Goal: Information Seeking & Learning: Learn about a topic

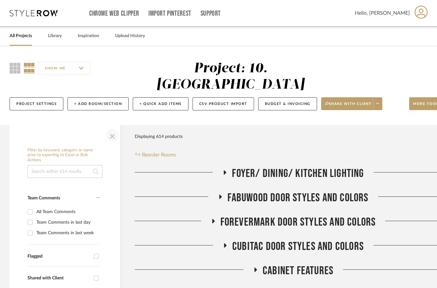
click at [112, 127] on span "button" at bounding box center [112, 134] width 15 height 15
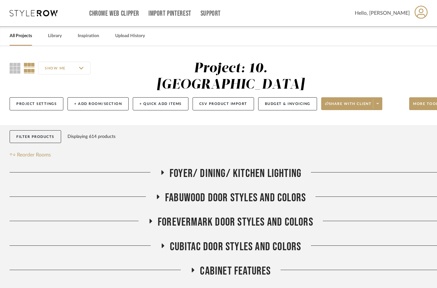
click at [181, 167] on span "Foyer/ Dining/ Kitchen Lighting" at bounding box center [236, 174] width 132 height 14
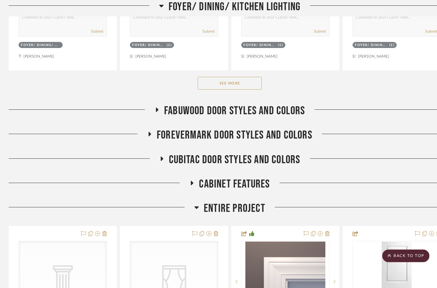
scroll to position [401, 24]
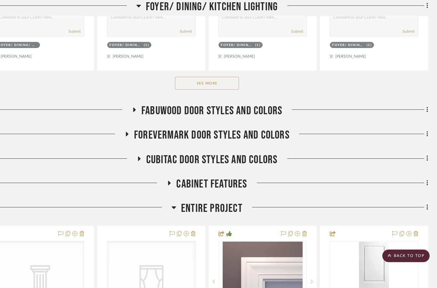
click at [173, 178] on h3 "Cabinet Features" at bounding box center [207, 185] width 80 height 14
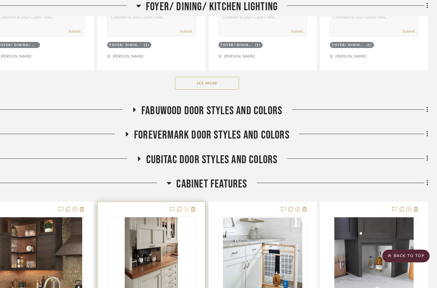
click at [186, 207] on icon at bounding box center [186, 209] width 5 height 5
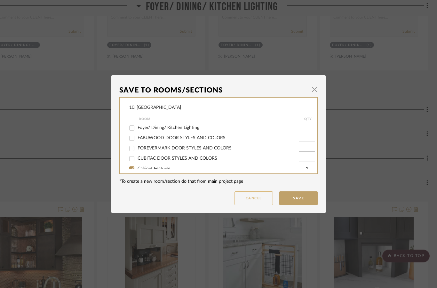
click at [242, 202] on button "Cancel" at bounding box center [253, 198] width 38 height 14
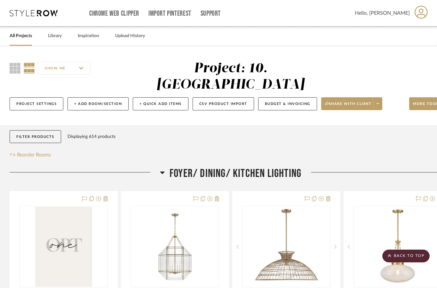
scroll to position [401, 24]
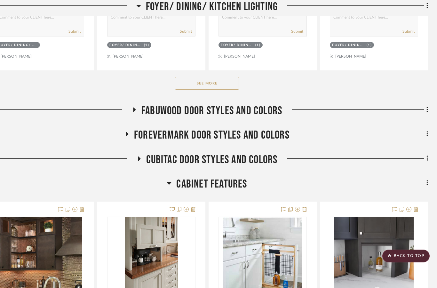
click at [202, 177] on span "Cabinet Features" at bounding box center [211, 184] width 71 height 14
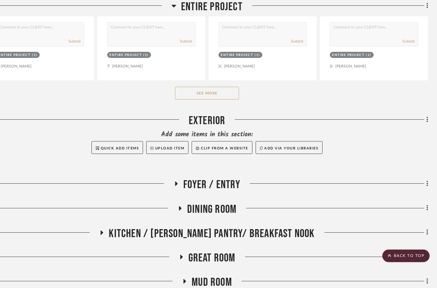
click at [185, 178] on span "Foyer / Entry" at bounding box center [211, 185] width 57 height 14
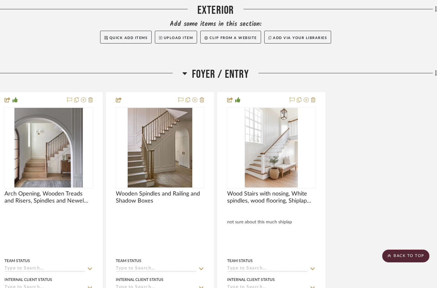
scroll to position [938, 3]
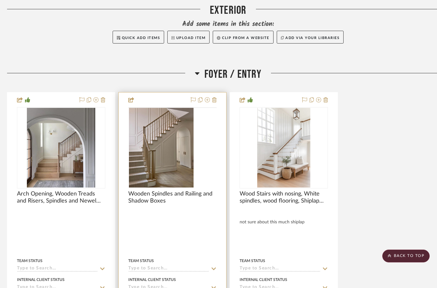
click at [0, 0] on img at bounding box center [0, 0] width 0 height 0
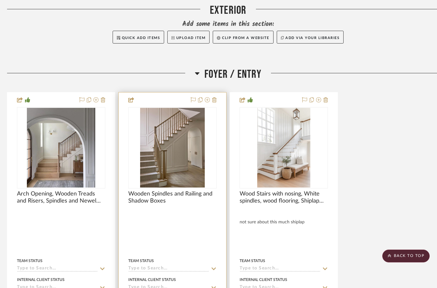
scroll to position [0, 0]
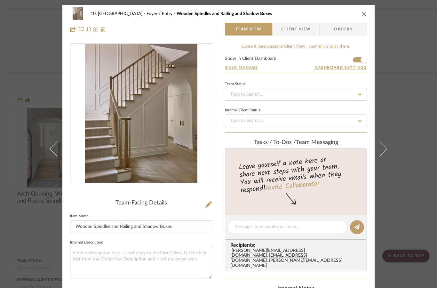
click at [176, 143] on img "0" at bounding box center [141, 113] width 112 height 139
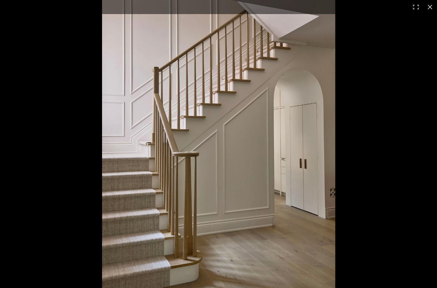
click at [310, 87] on img at bounding box center [218, 144] width 233 height 288
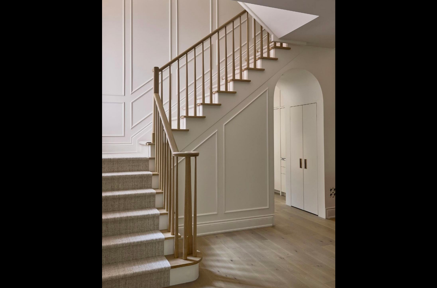
click at [395, 13] on div "1 / 1" at bounding box center [218, 7] width 437 height 14
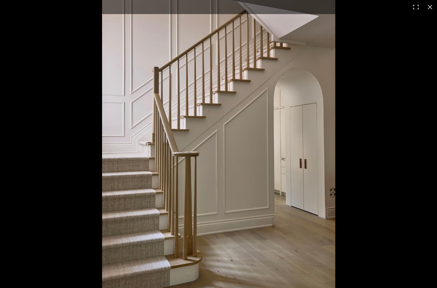
click at [430, 7] on div "10. [PERSON_NAME] Foyer / Entry Wooden Spindles and Railing and Shadow Boxes Te…" at bounding box center [218, 144] width 437 height 288
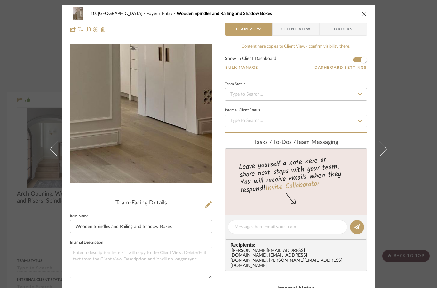
click at [364, 16] on button "close" at bounding box center [364, 14] width 6 height 6
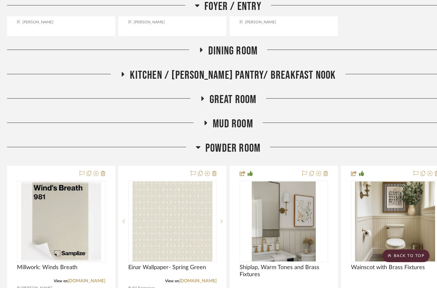
scroll to position [1275, 3]
click at [239, 117] on span "Mud Room" at bounding box center [233, 124] width 40 height 14
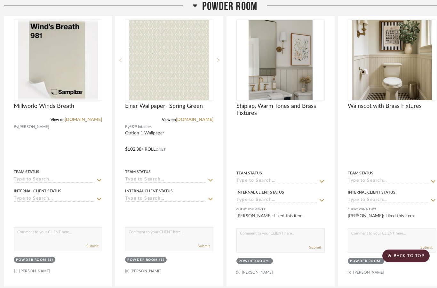
scroll to position [1732, 6]
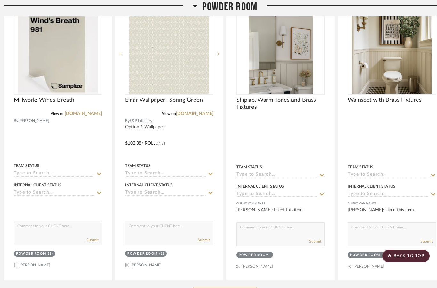
click at [228, 287] on button "See More" at bounding box center [225, 293] width 64 height 13
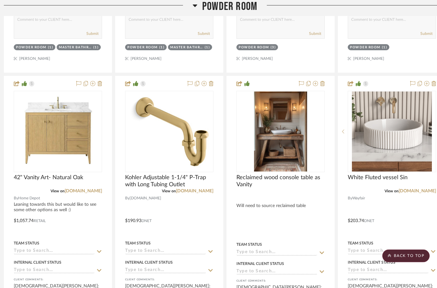
scroll to position [2508, 6]
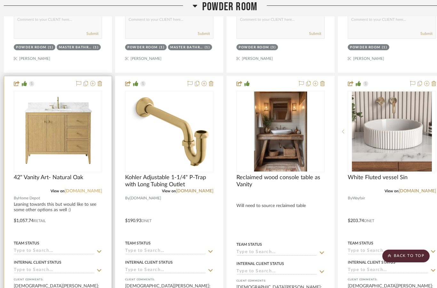
click at [86, 189] on link "[DOMAIN_NAME]" at bounding box center [83, 191] width 37 height 4
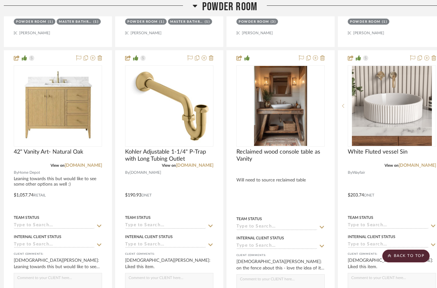
click at [244, 9] on span "Powder Room" at bounding box center [229, 7] width 55 height 14
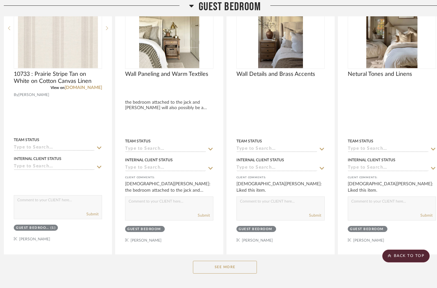
click at [244, 11] on span "Guest Bedroom" at bounding box center [230, 7] width 62 height 14
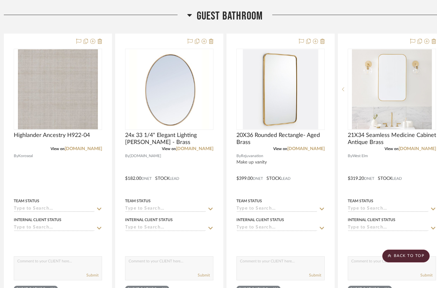
scroll to position [2477, 6]
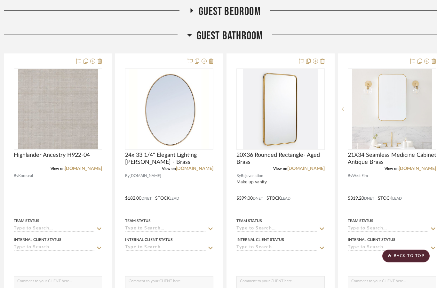
click at [247, 29] on span "Guest Bathroom" at bounding box center [230, 36] width 66 height 14
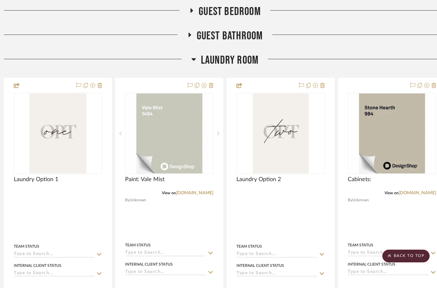
click at [234, 53] on span "Laundry Room" at bounding box center [230, 60] width 58 height 14
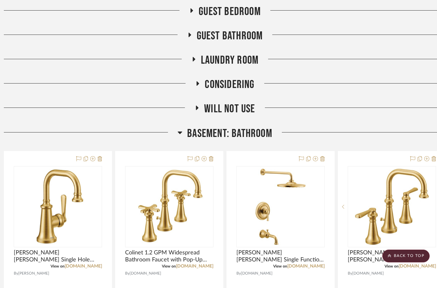
click at [242, 127] on span "Basement: Bathroom" at bounding box center [229, 134] width 85 height 14
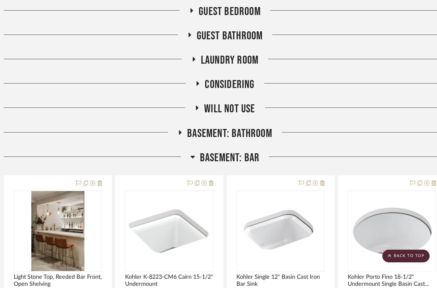
click at [240, 151] on span "Basement: Bar" at bounding box center [230, 158] width 60 height 14
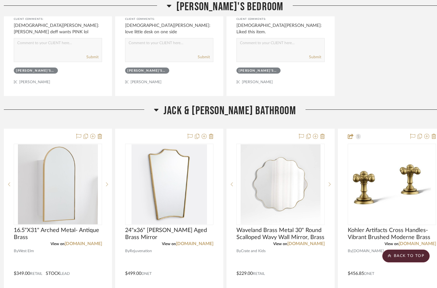
scroll to position [2019, 6]
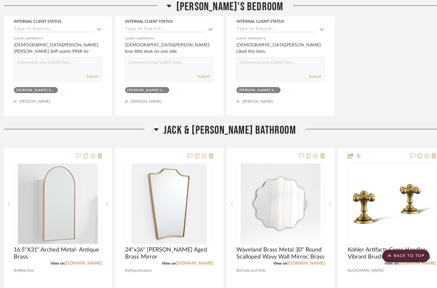
click at [251, 123] on span "Jack & [PERSON_NAME] Bathroom" at bounding box center [229, 130] width 132 height 14
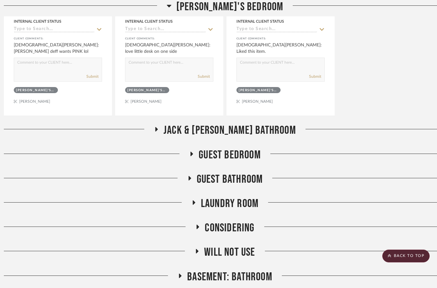
click at [250, 6] on span "[PERSON_NAME]'s Bedroom" at bounding box center [229, 7] width 107 height 14
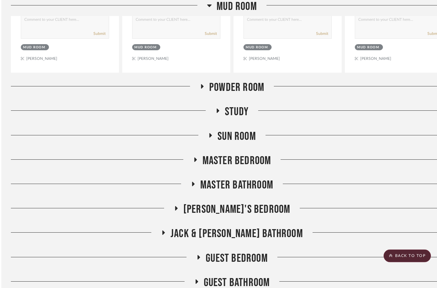
scroll to position [1616, 0]
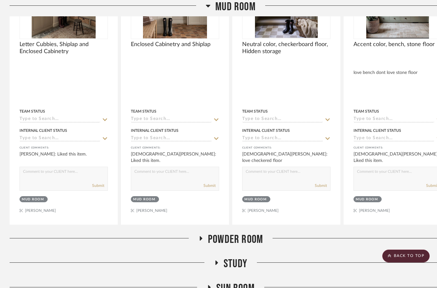
click at [243, 6] on span "Mud Room" at bounding box center [235, 7] width 40 height 14
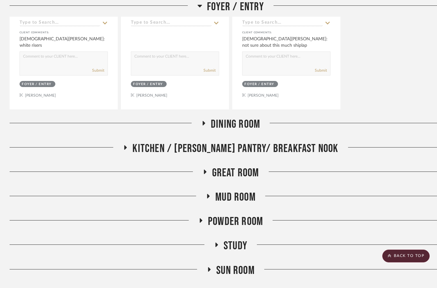
scroll to position [1202, 0]
click at [271, 142] on span "Kitchen / [PERSON_NAME] Pantry/ Breakfast Nook" at bounding box center [235, 149] width 206 height 14
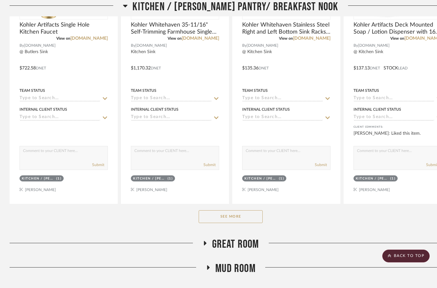
scroll to position [1448, 0]
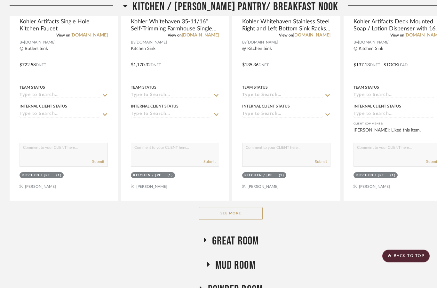
click at [241, 207] on button "See More" at bounding box center [231, 213] width 64 height 13
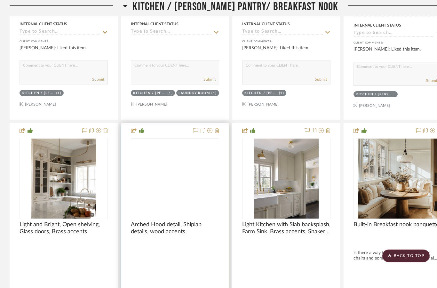
scroll to position [2382, 0]
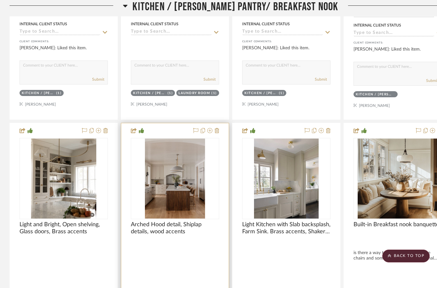
click at [0, 0] on img at bounding box center [0, 0] width 0 height 0
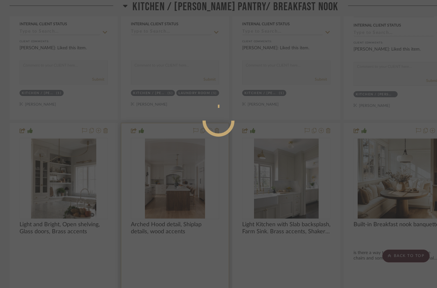
scroll to position [0, 0]
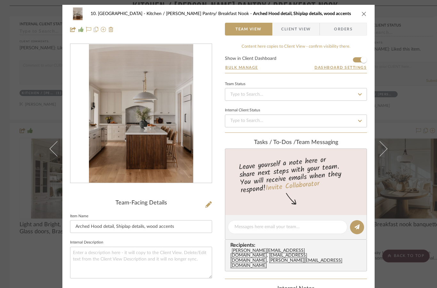
click at [173, 146] on img "0" at bounding box center [141, 113] width 104 height 139
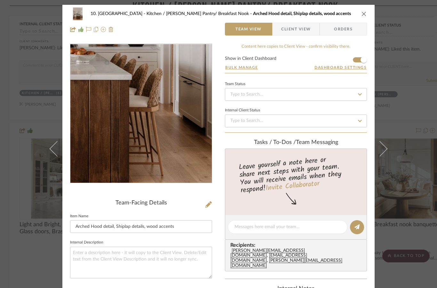
click at [362, 18] on div "10. [PERSON_NAME] Kitchen / [PERSON_NAME] Pantry/ Breakfast Nook Arched Hood de…" at bounding box center [218, 13] width 297 height 13
click at [364, 16] on icon "close" at bounding box center [363, 13] width 5 height 5
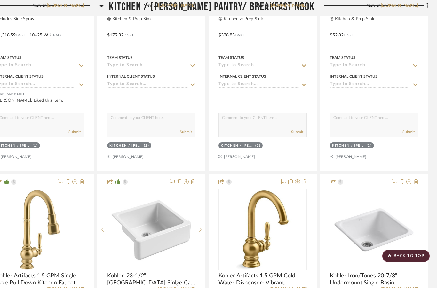
scroll to position [1787, 24]
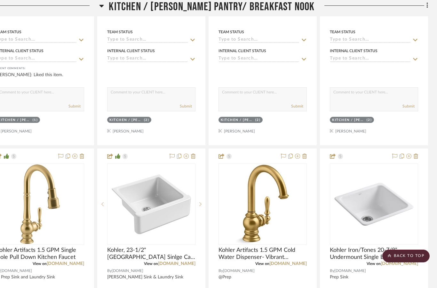
click at [295, 10] on span "Kitchen / [PERSON_NAME] Pantry/ Breakfast Nook" at bounding box center [212, 7] width 206 height 14
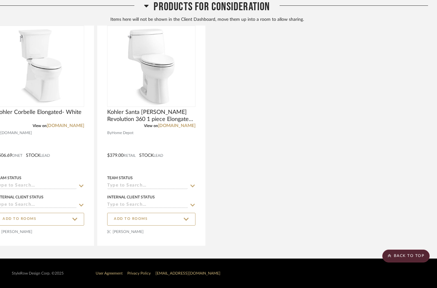
scroll to position [1764, 24]
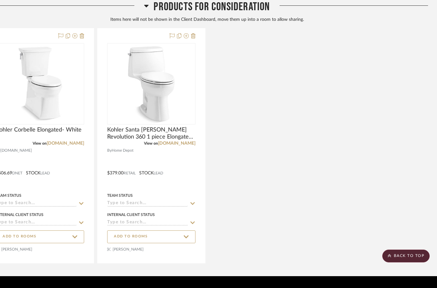
click at [260, 8] on span "Products For Consideration" at bounding box center [212, 7] width 116 height 14
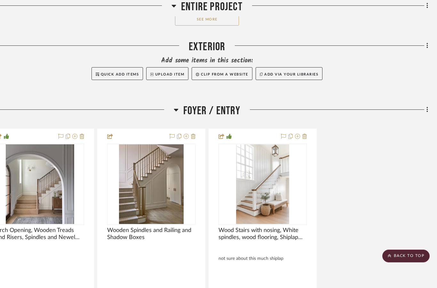
scroll to position [901, 24]
click at [229, 85] on div "Foyer/ Dining/ Kitchen Lighting Lighting Option 1 By Unknown Team Status Intern…" at bounding box center [207, 73] width 442 height 1617
click at [219, 104] on span "Foyer / Entry" at bounding box center [211, 111] width 57 height 14
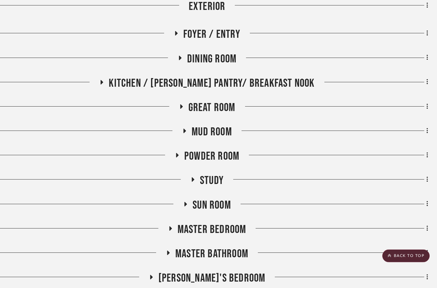
scroll to position [978, 24]
click at [218, 174] on span "Study" at bounding box center [212, 181] width 24 height 14
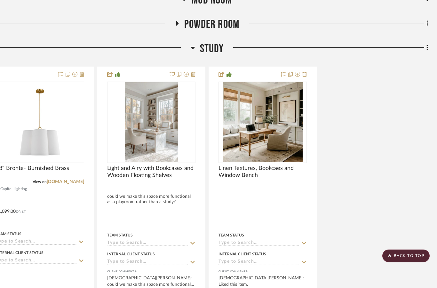
scroll to position [1109, 24]
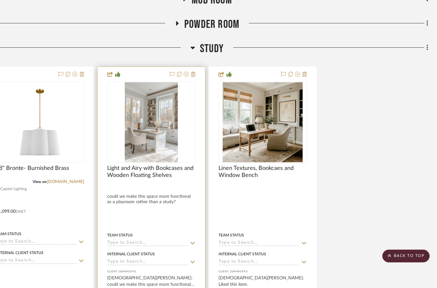
click at [0, 0] on img at bounding box center [0, 0] width 0 height 0
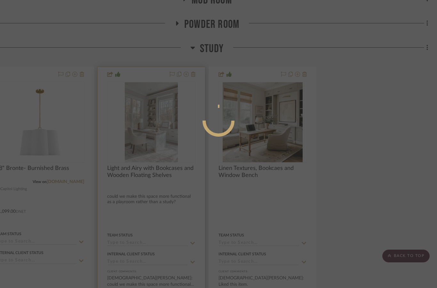
scroll to position [0, 0]
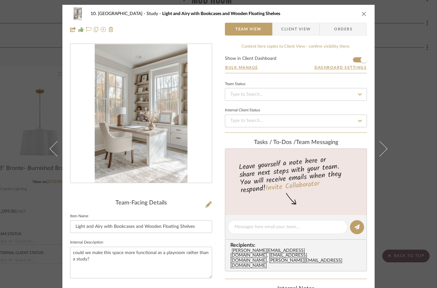
click at [171, 133] on img "0" at bounding box center [141, 113] width 92 height 139
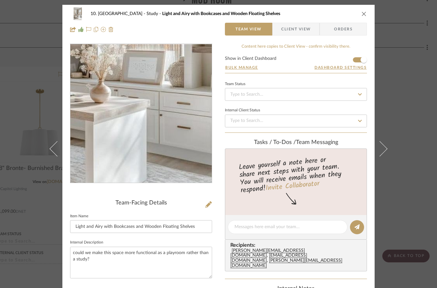
click at [408, 60] on div "10. [PERSON_NAME] Study Light and Airy with Bookcases and Wooden Floating Shelv…" at bounding box center [218, 144] width 437 height 288
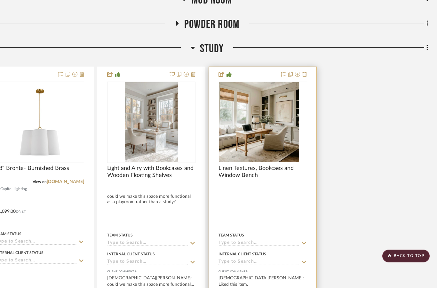
click at [0, 0] on img at bounding box center [0, 0] width 0 height 0
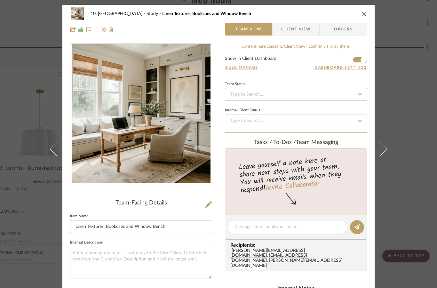
click at [363, 14] on icon "close" at bounding box center [363, 13] width 5 height 5
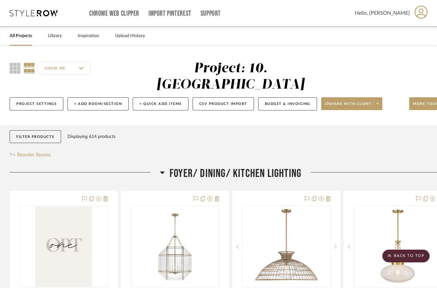
scroll to position [1109, 24]
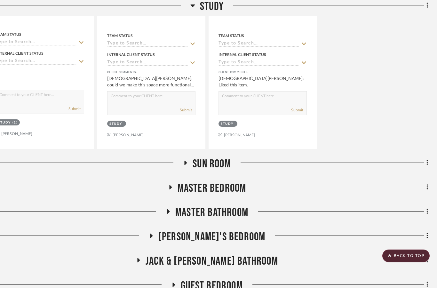
click at [222, 157] on span "Sun Room" at bounding box center [212, 164] width 38 height 14
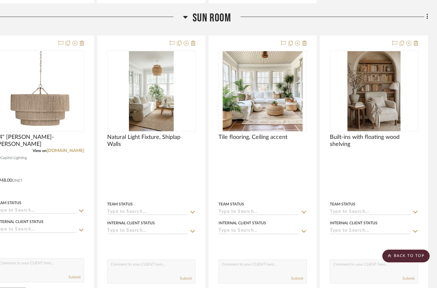
scroll to position [1444, 24]
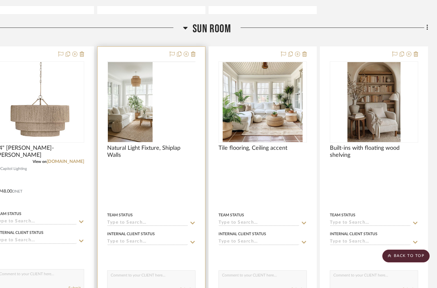
click at [0, 0] on img at bounding box center [0, 0] width 0 height 0
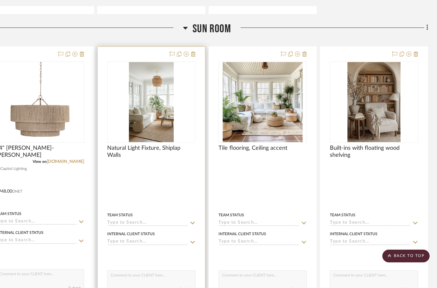
scroll to position [0, 0]
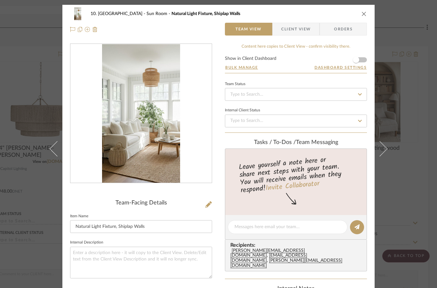
click at [127, 125] on img "0" at bounding box center [141, 113] width 78 height 139
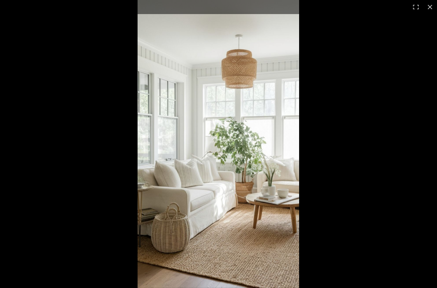
click at [421, 176] on div at bounding box center [356, 144] width 437 height 288
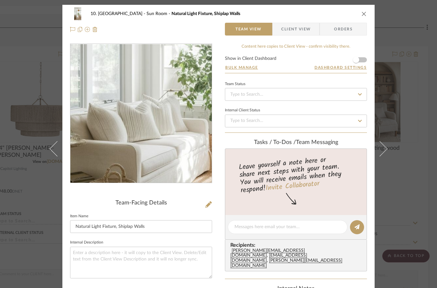
click at [365, 16] on icon "close" at bounding box center [363, 13] width 5 height 5
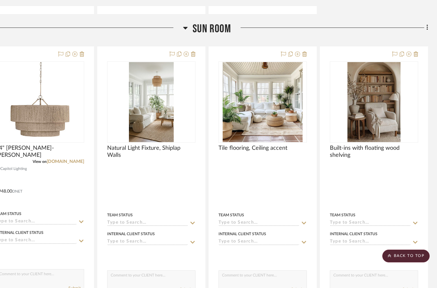
scroll to position [1444, 24]
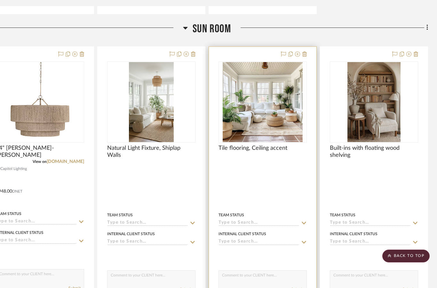
click at [0, 0] on img at bounding box center [0, 0] width 0 height 0
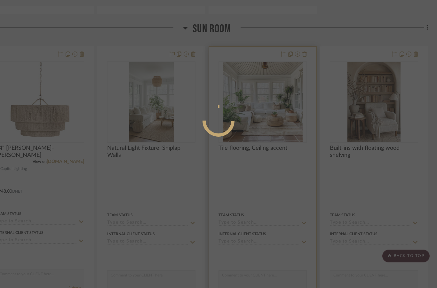
scroll to position [0, 0]
